Goal: Task Accomplishment & Management: Complete application form

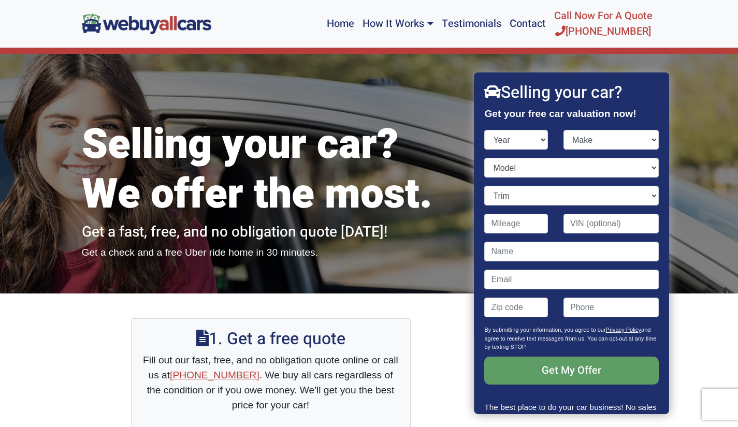
select select "2020"
click at [485, 130] on select "Year [DATE] 2025 2024 2023 2022 2021 2020 2019 2018 2017 2016 2015 2014 2013 20…" at bounding box center [517, 140] width 64 height 20
click at [604, 137] on select "Make" at bounding box center [610, 140] width 95 height 20
select select "BMW"
click at [563, 130] on select "Make Acura Alfa Romeo Aston [PERSON_NAME] Audi Bentley BMW Buick Cadillac Chevr…" at bounding box center [610, 140] width 95 height 20
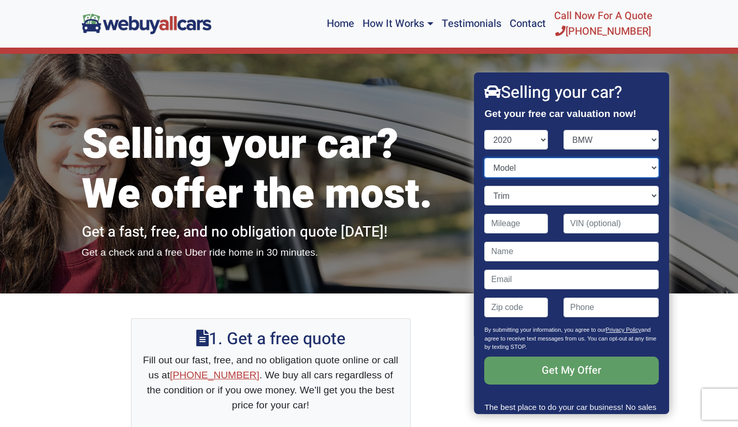
click at [535, 166] on select "Model 2 Series 2 Series Gran Coupe 3 Series 4 Series 4 Series Gran Coupe 5 Seri…" at bounding box center [572, 168] width 174 height 20
select select "8 Series Gran Coupe"
click at [485, 158] on select "Model 2 Series 2 Series Gran Coupe 3 Series 4 Series 4 Series Gran Coupe 5 Seri…" at bounding box center [572, 168] width 174 height 20
click at [523, 223] on input "Contact form" at bounding box center [517, 224] width 64 height 20
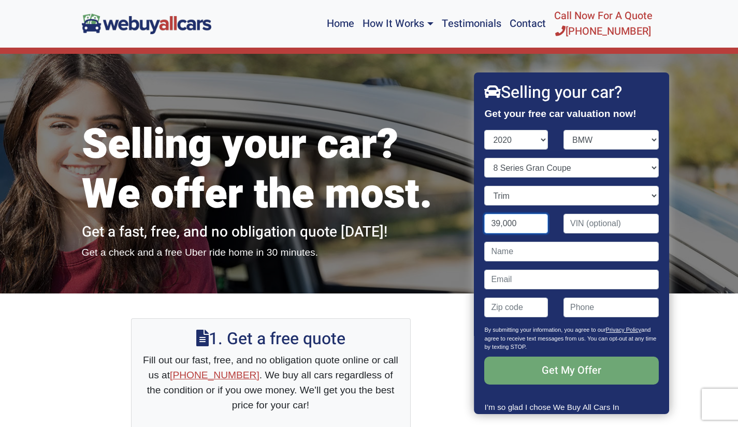
type input "39,000"
click at [568, 378] on input "Get My Offer" at bounding box center [572, 371] width 174 height 28
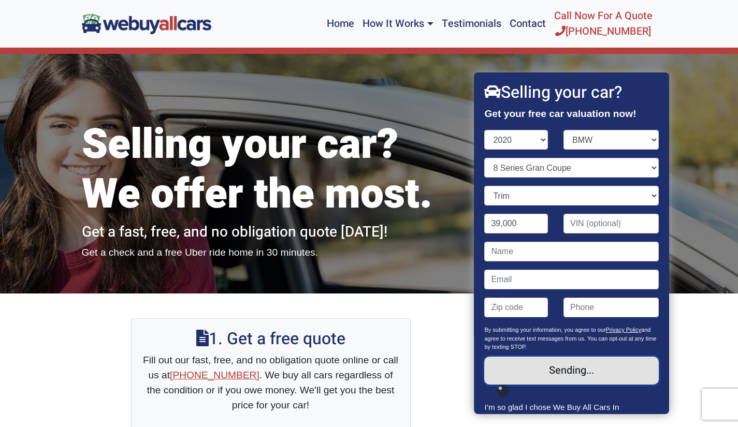
type input "Get My Offer"
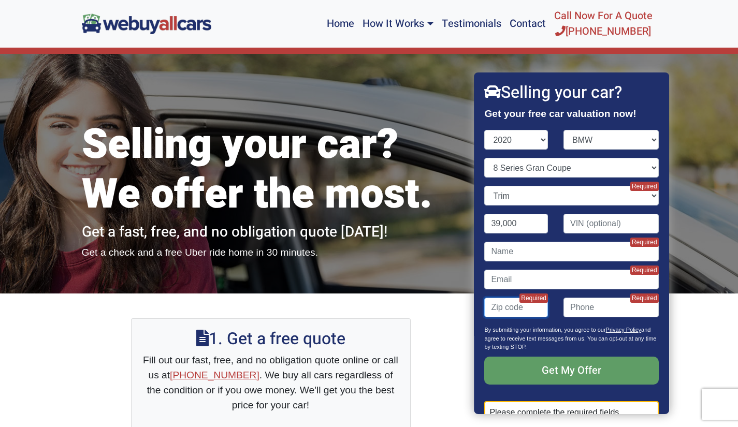
click at [518, 306] on input "Contact form" at bounding box center [517, 308] width 64 height 20
type input "08096"
click at [608, 196] on select "Trim 840i 4dr Sedan (3.0L 6cyl Turbo) 840i xDrive 4dr Sedan AWD (3.0L 6cyl Turb…" at bounding box center [572, 196] width 174 height 20
select select "M850i xDrive 4dr Sedan AWD (4.4L 8cyl Turbo)"
click at [485, 186] on select "Trim 840i 4dr Sedan (3.0L 6cyl Turbo) 840i xDrive 4dr Sedan AWD (3.0L 6cyl Turb…" at bounding box center [572, 196] width 174 height 20
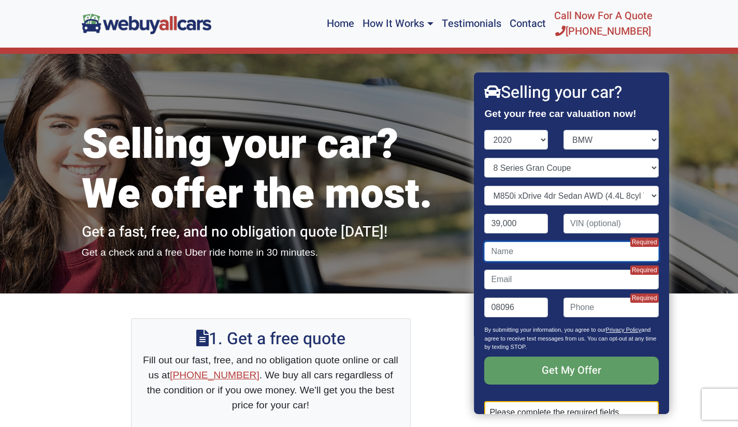
click at [578, 253] on input "Contact form" at bounding box center [572, 252] width 174 height 20
type input "[PERSON_NAME]"
type input "[EMAIL_ADDRESS][DOMAIN_NAME]"
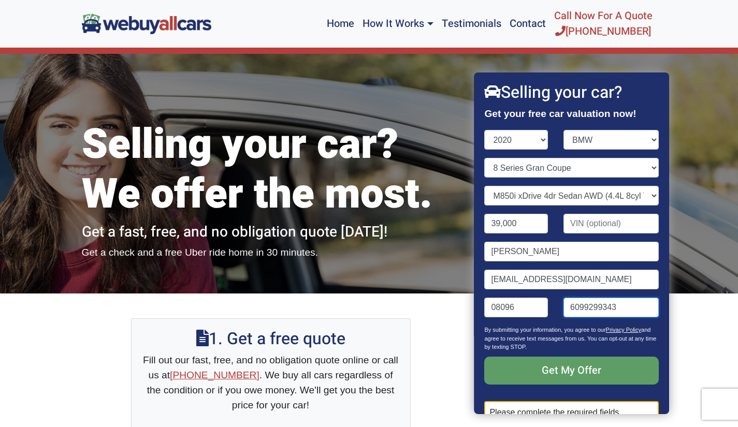
type input "(®"
drag, startPoint x: 618, startPoint y: 306, endPoint x: 541, endPoint y: 321, distance: 78.0
click at [541, 321] on div "08096 (®" at bounding box center [571, 312] width 189 height 28
type input "("
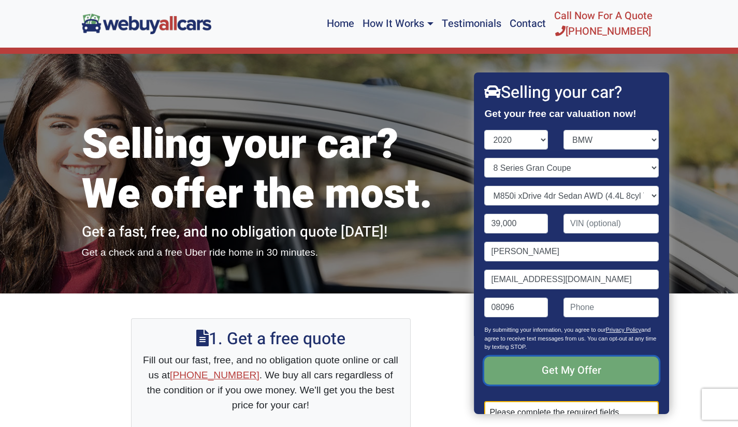
click at [577, 375] on input "Get My Offer" at bounding box center [572, 371] width 174 height 28
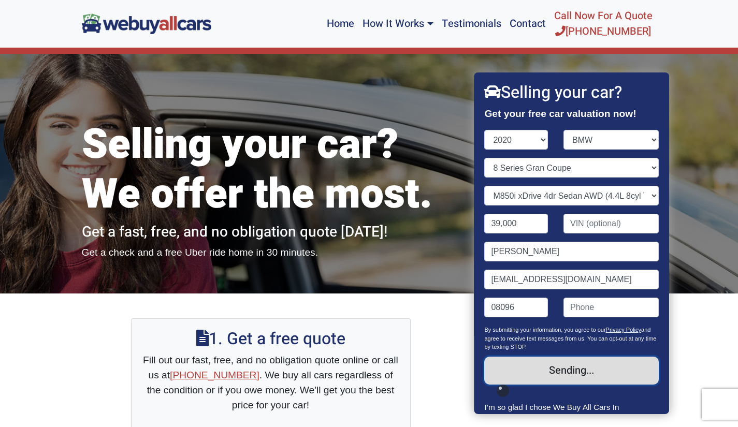
type input "Get My Offer"
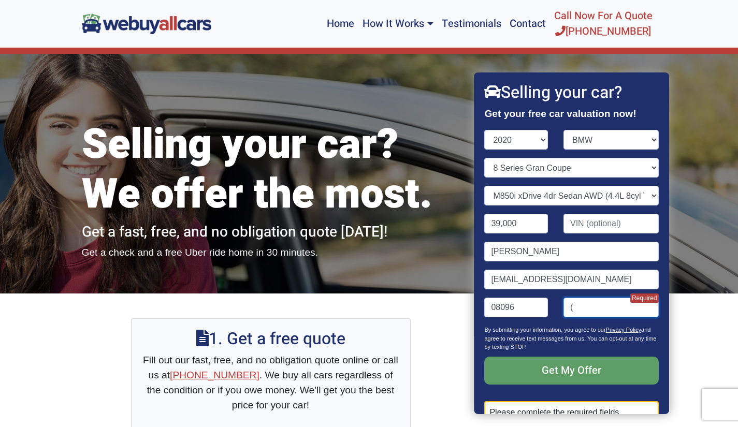
click at [578, 307] on input "(" at bounding box center [610, 308] width 95 height 20
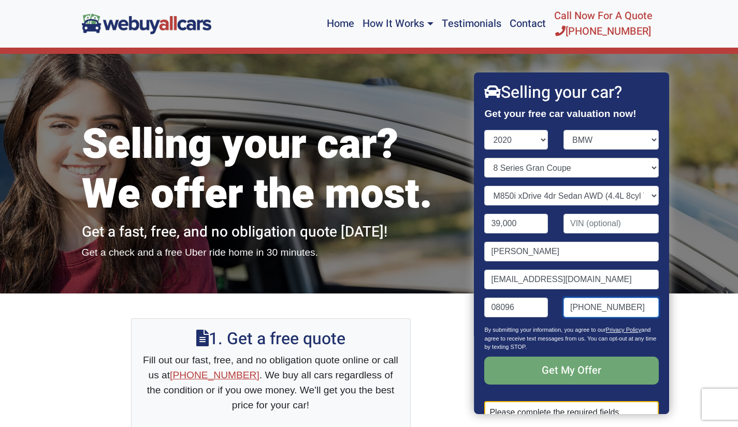
type input "[PHONE_NUMBER]"
click at [554, 373] on input "Get My Offer" at bounding box center [572, 371] width 174 height 28
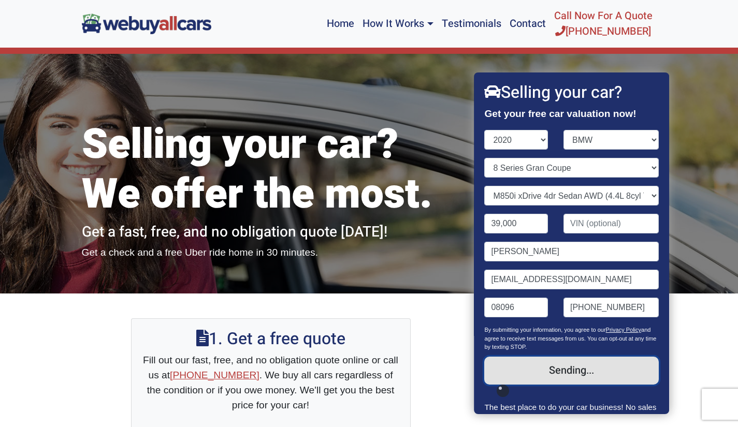
type input "Sent!"
